Goal: Find specific page/section

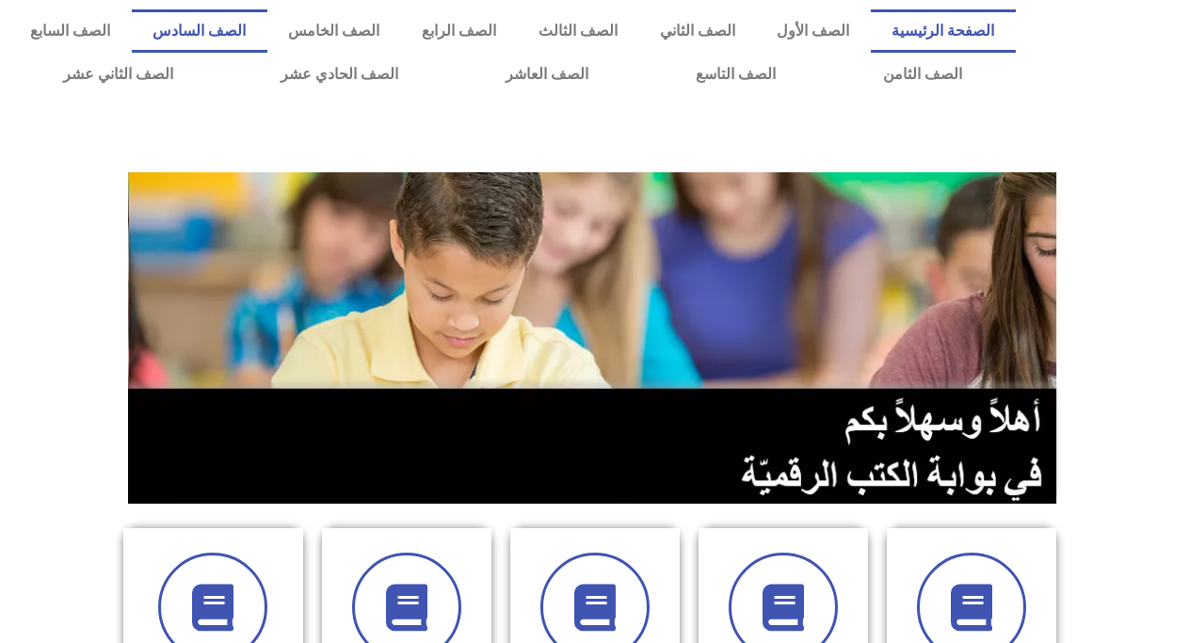
click at [267, 30] on link "الصف السادس" at bounding box center [200, 30] width 136 height 43
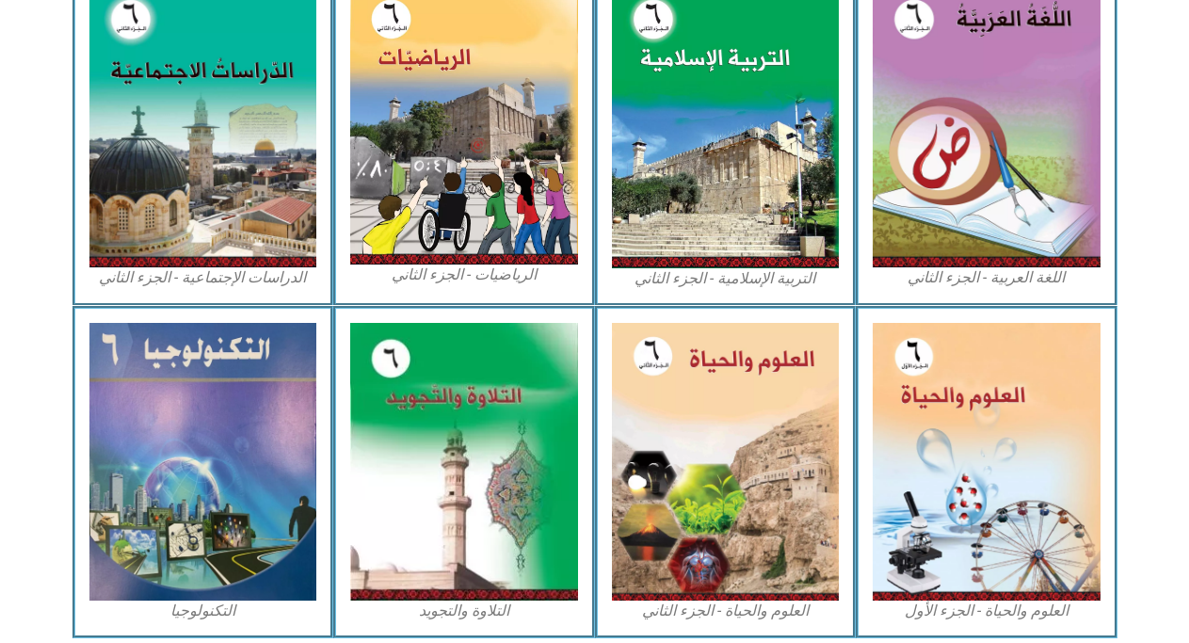
scroll to position [963, 0]
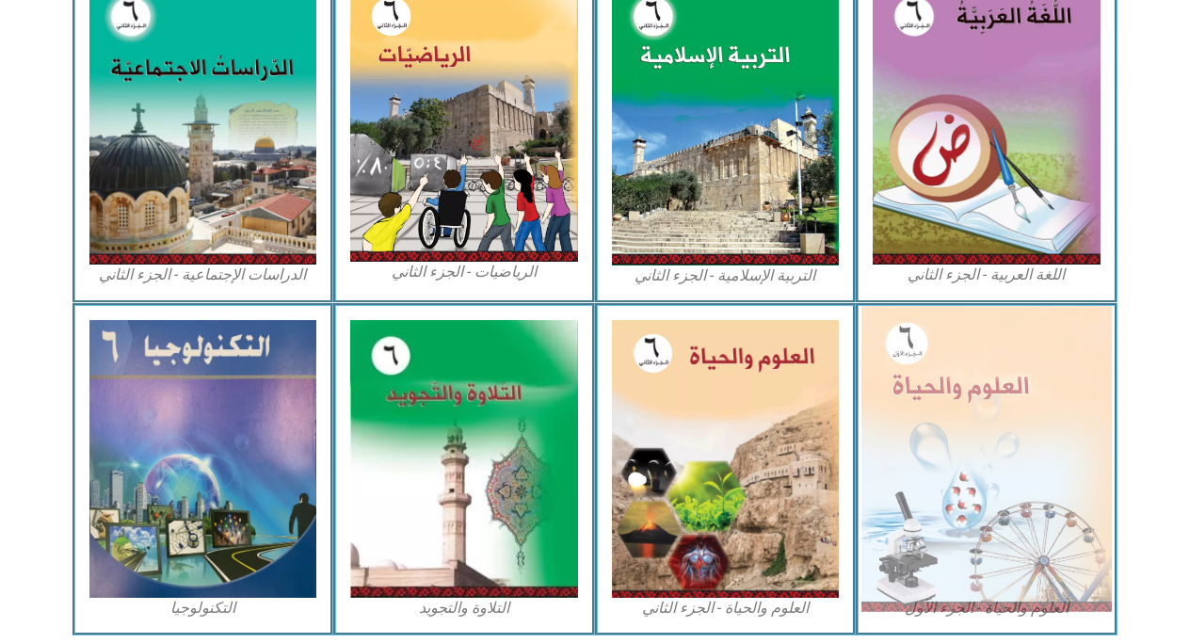
click at [1039, 487] on img at bounding box center [987, 458] width 250 height 305
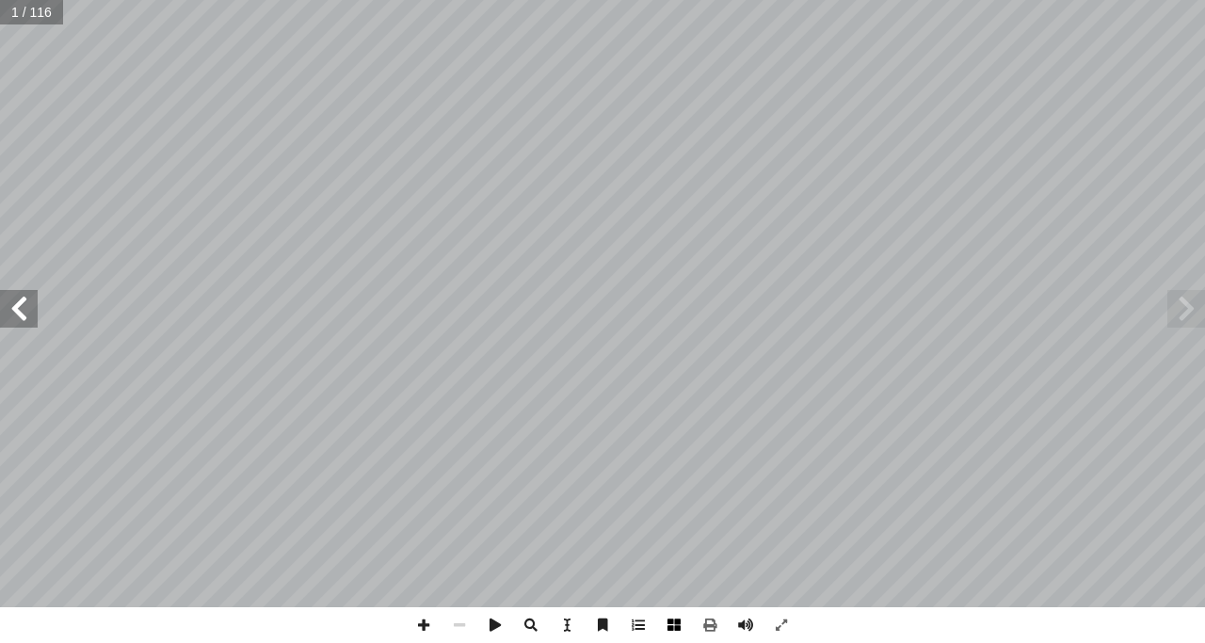
click at [683, 626] on span at bounding box center [674, 625] width 36 height 36
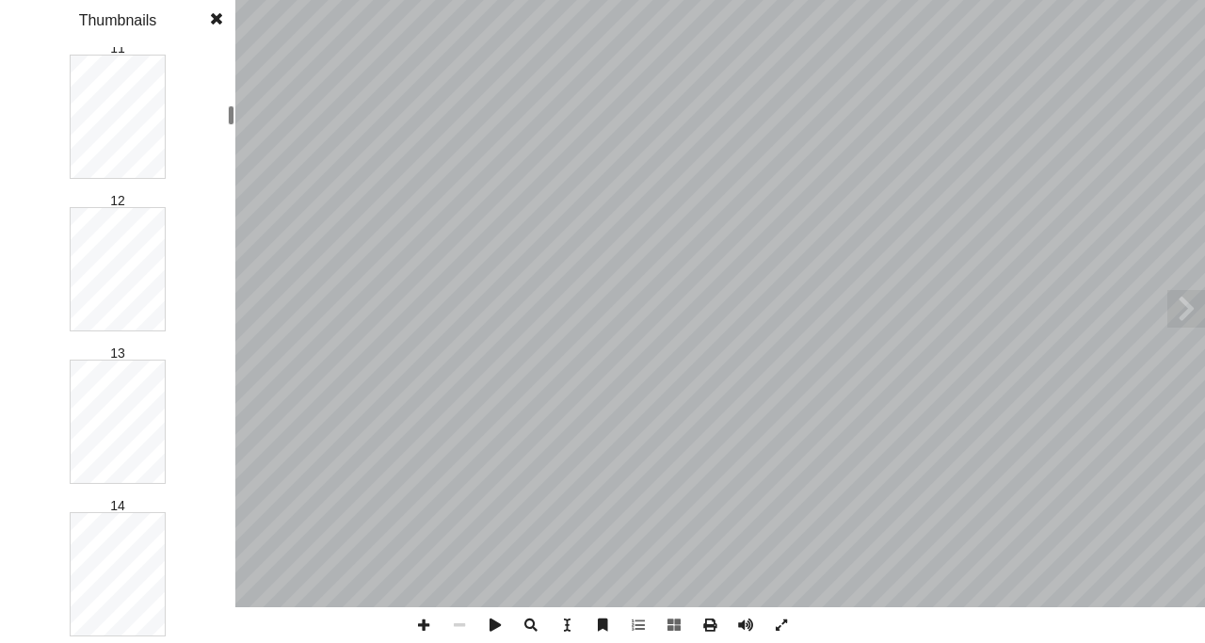
click at [643, 289] on div "العلوم والحياة [PERSON_NAME] أ ا ّ فريق الـت بو هلال أ . سناء � أ � ) ً قا ّ لب…" at bounding box center [602, 321] width 1205 height 643
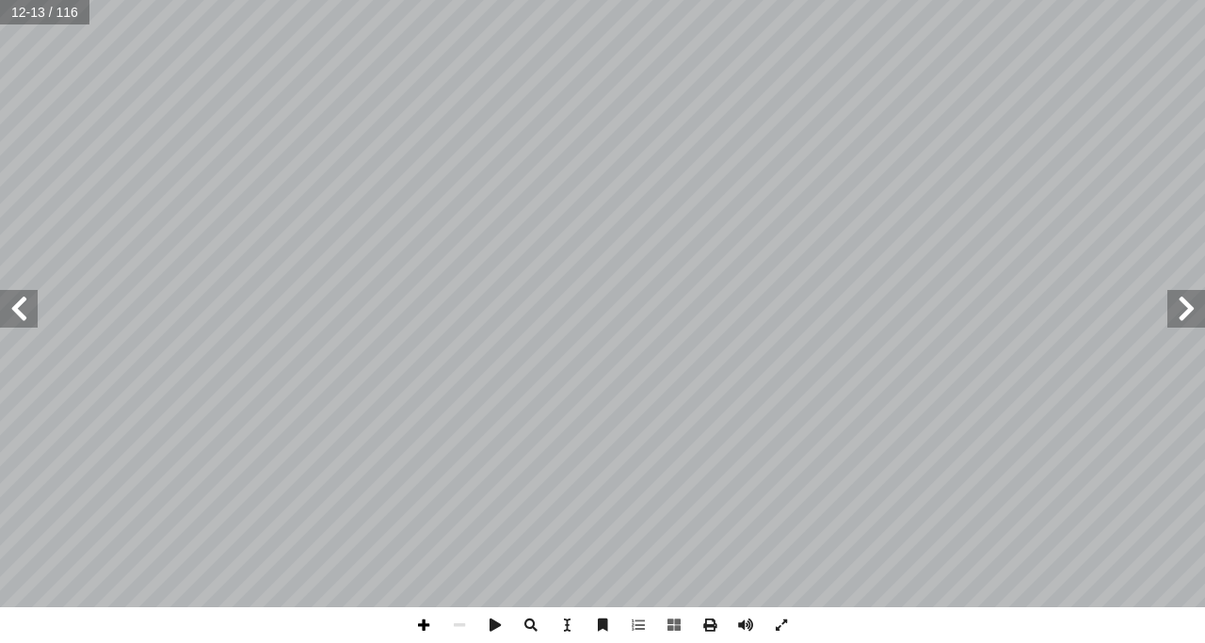
click at [417, 627] on span at bounding box center [424, 625] width 36 height 36
